Goal: Task Accomplishment & Management: Use online tool/utility

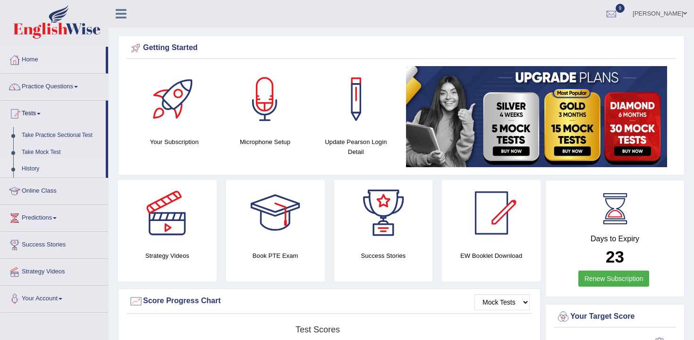
click at [36, 172] on link "History" at bounding box center [61, 169] width 88 height 17
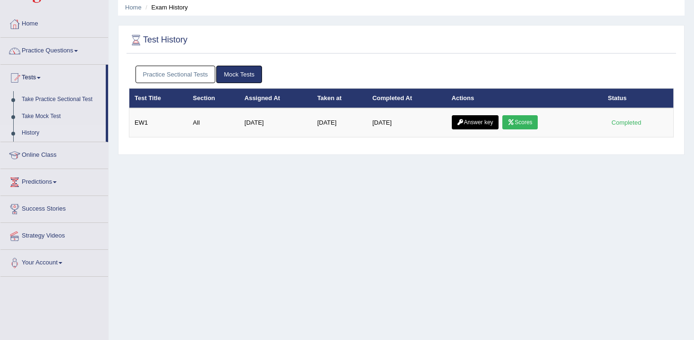
click at [199, 74] on link "Practice Sectional Tests" at bounding box center [175, 74] width 80 height 17
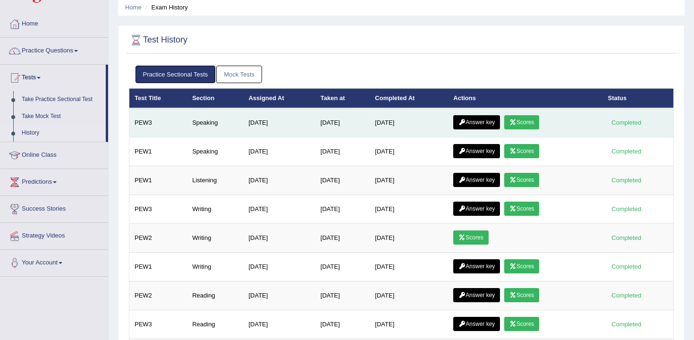
click at [475, 117] on link "Answer key" at bounding box center [476, 122] width 47 height 14
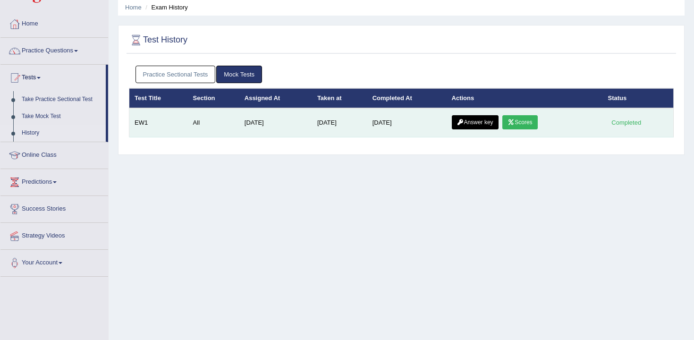
click at [526, 118] on link "Scores" at bounding box center [519, 122] width 35 height 14
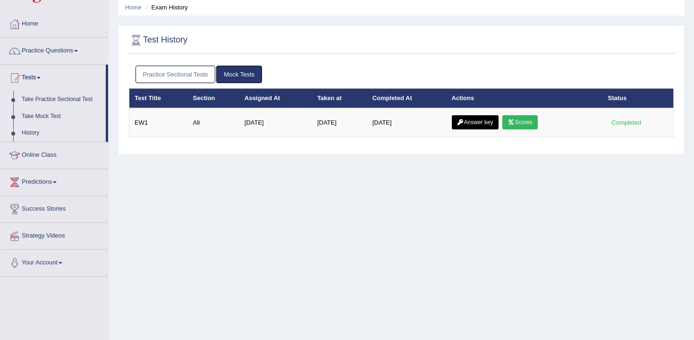
click at [182, 74] on link "Practice Sectional Tests" at bounding box center [175, 74] width 80 height 17
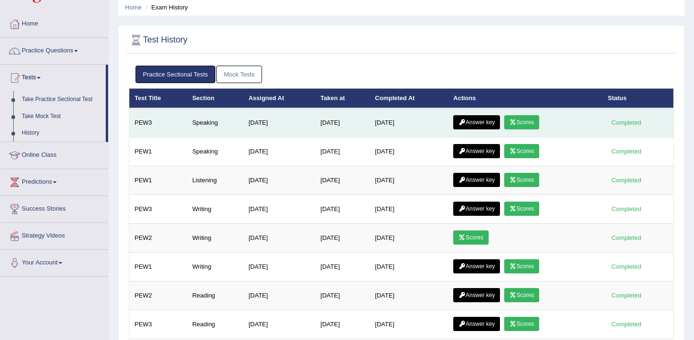
click at [528, 128] on link "Scores" at bounding box center [521, 122] width 35 height 14
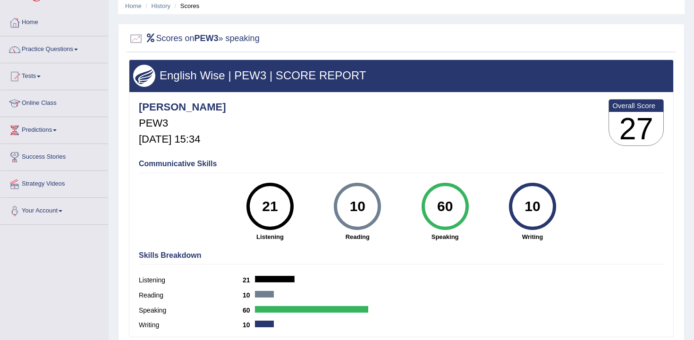
scroll to position [49, 0]
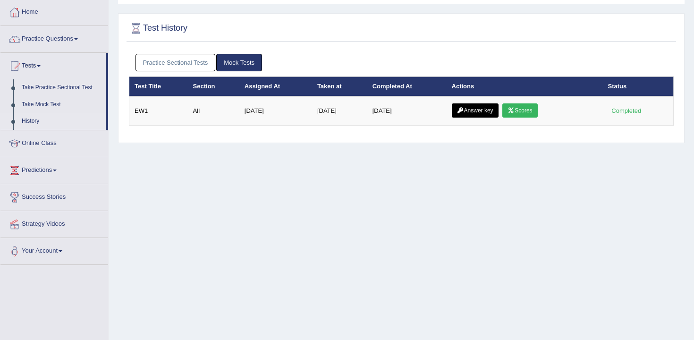
scroll to position [50, 0]
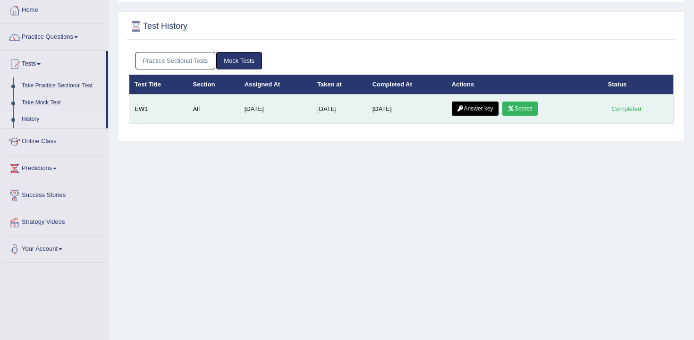
click at [481, 110] on link "Answer key" at bounding box center [475, 109] width 47 height 14
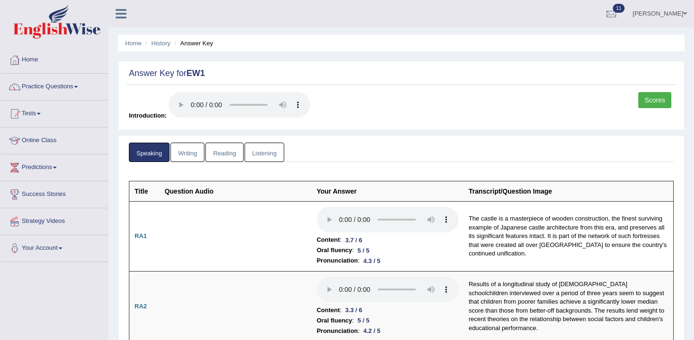
scroll to position [10, 0]
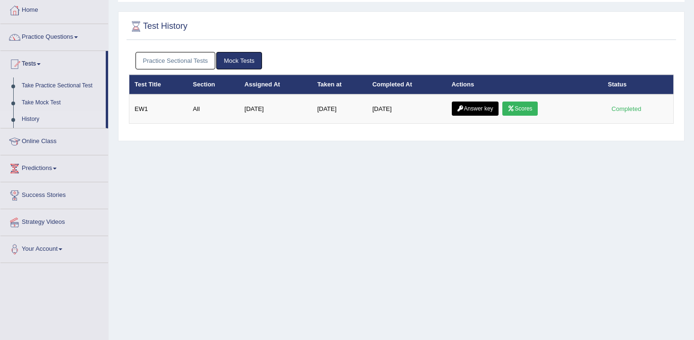
click at [245, 57] on link "Mock Tests" at bounding box center [239, 60] width 46 height 17
click at [195, 59] on link "Practice Sectional Tests" at bounding box center [175, 60] width 80 height 17
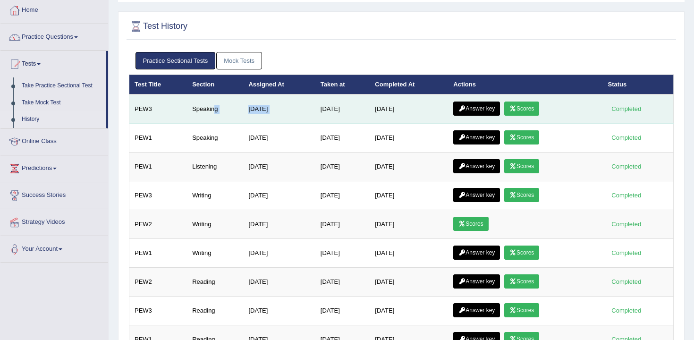
drag, startPoint x: 212, startPoint y: 110, endPoint x: 330, endPoint y: 108, distance: 118.5
click at [330, 108] on tr "PEW3 Speaking Aug 20, 2025 Sep 7, 2025 Sep 7, 2025 Answer key Scores Completed" at bounding box center [401, 108] width 544 height 29
click at [531, 110] on link "Scores" at bounding box center [521, 109] width 35 height 14
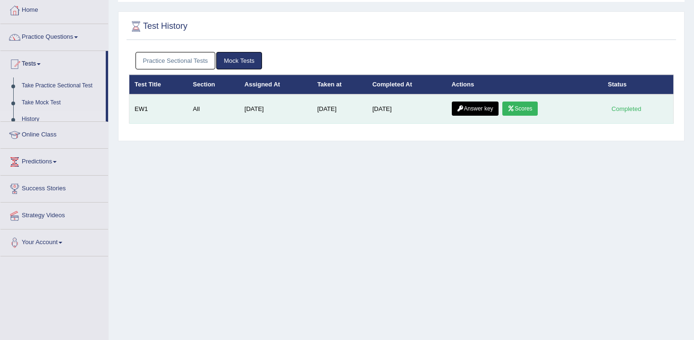
click at [484, 112] on link "Answer key" at bounding box center [475, 109] width 47 height 14
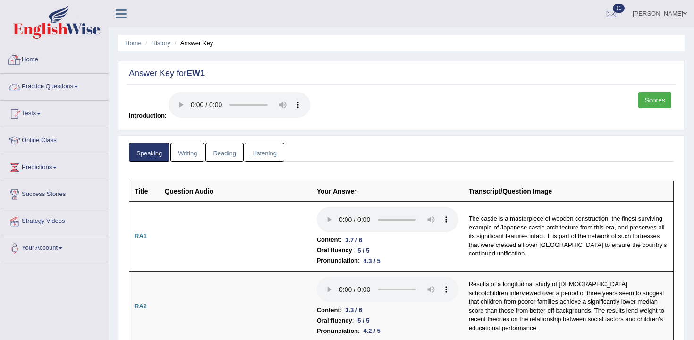
click at [70, 85] on link "Practice Questions" at bounding box center [54, 86] width 108 height 24
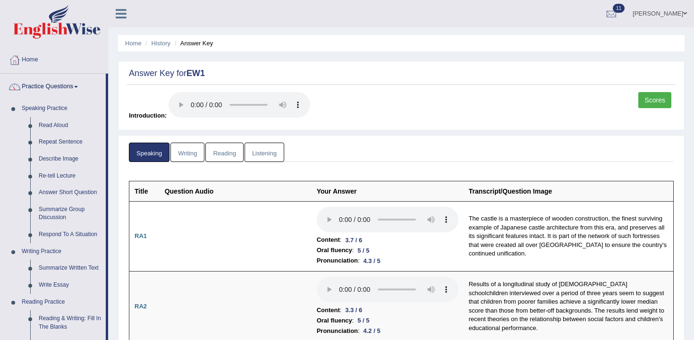
click at [65, 85] on link "Practice Questions" at bounding box center [52, 86] width 105 height 24
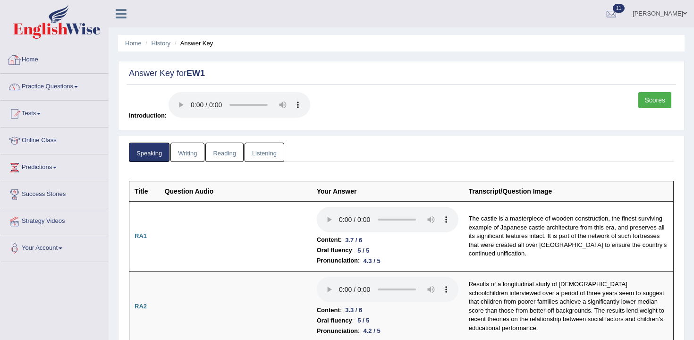
click at [72, 33] on img at bounding box center [56, 22] width 87 height 34
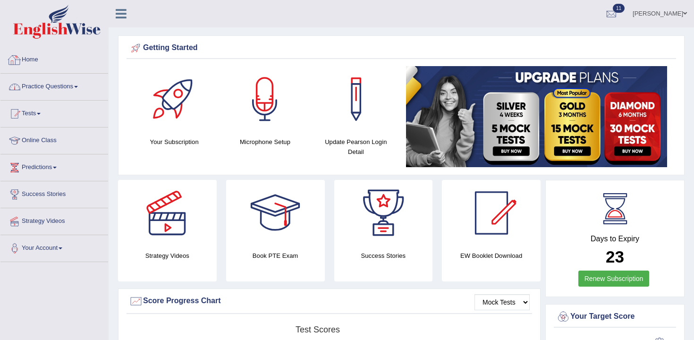
click at [64, 88] on link "Practice Questions" at bounding box center [54, 86] width 108 height 24
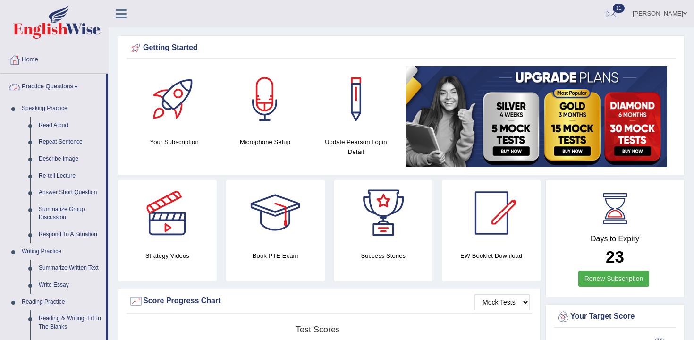
click at [56, 54] on link "Home" at bounding box center [54, 59] width 108 height 24
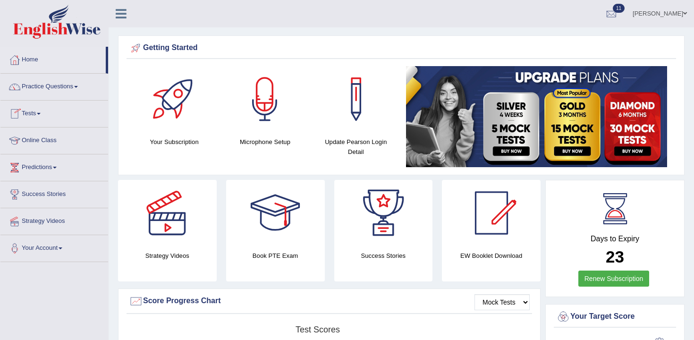
click at [121, 15] on icon at bounding box center [121, 14] width 11 height 12
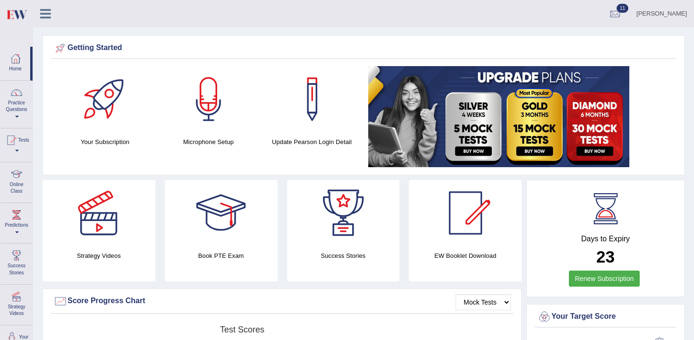
click at [42, 17] on icon at bounding box center [45, 14] width 11 height 12
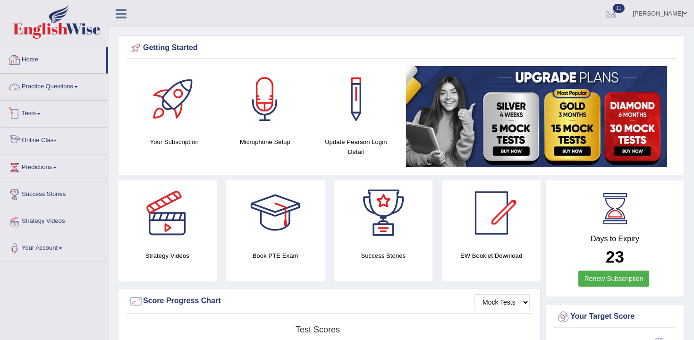
click at [40, 119] on link "Tests" at bounding box center [54, 113] width 108 height 24
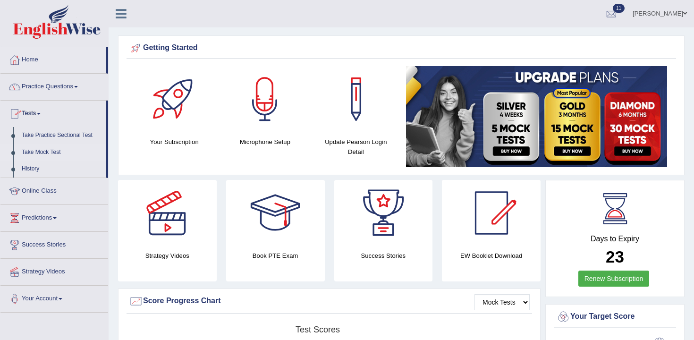
click at [44, 153] on link "Take Mock Test" at bounding box center [61, 152] width 88 height 17
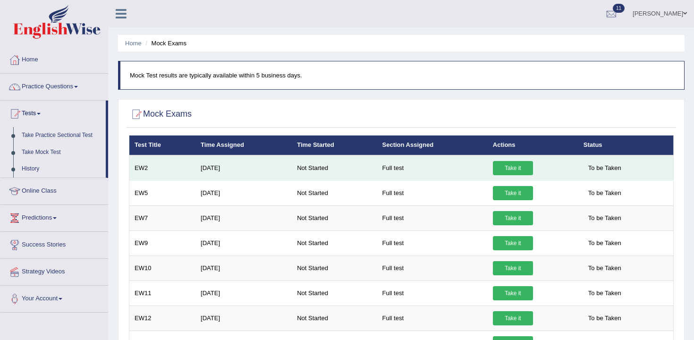
click at [506, 164] on link "Take it" at bounding box center [513, 168] width 40 height 14
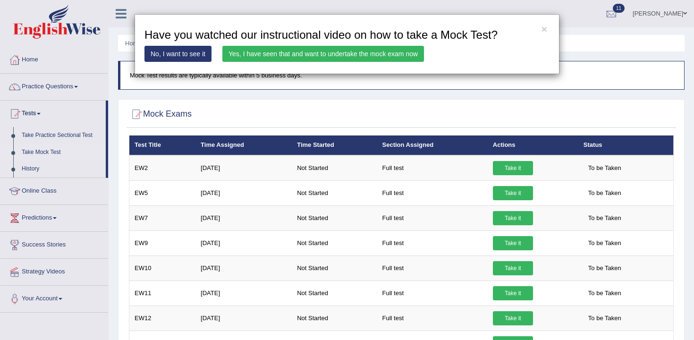
click at [333, 55] on link "Yes, I have seen that and want to undertake the mock exam now" at bounding box center [323, 54] width 202 height 16
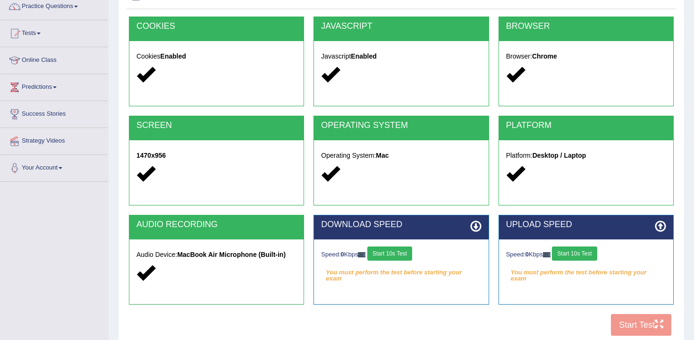
scroll to position [156, 0]
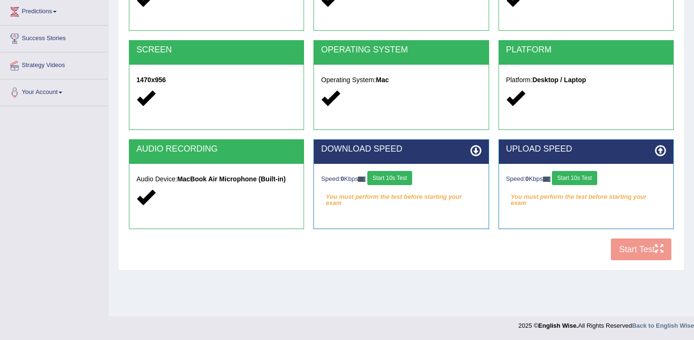
click at [404, 177] on button "Start 10s Test" at bounding box center [389, 178] width 45 height 14
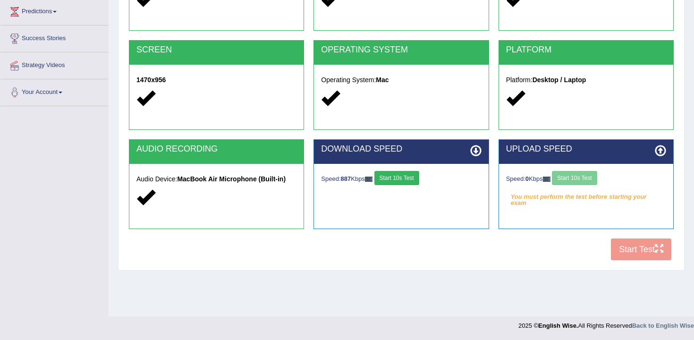
click at [592, 178] on div "Speed: 0 Kbps Start 10s Test" at bounding box center [586, 179] width 160 height 17
click at [592, 178] on button "Start 10s Test" at bounding box center [574, 178] width 45 height 14
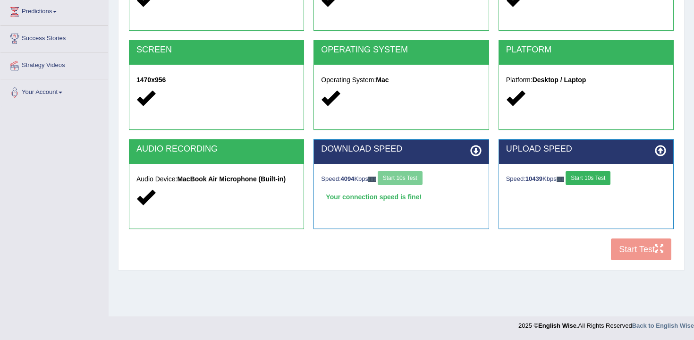
click at [592, 178] on button "Start 10s Test" at bounding box center [588, 178] width 45 height 14
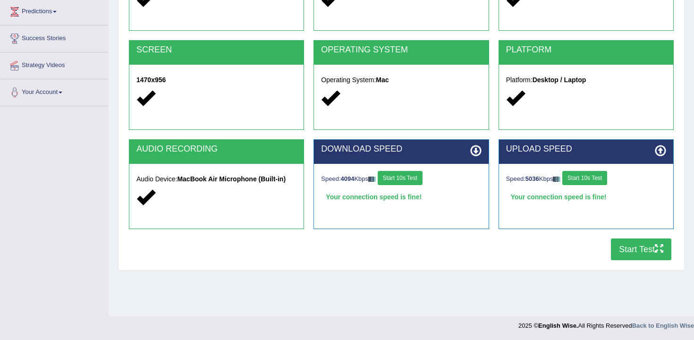
click at [621, 259] on button "Start Test" at bounding box center [641, 249] width 60 height 22
